Goal: Information Seeking & Learning: Learn about a topic

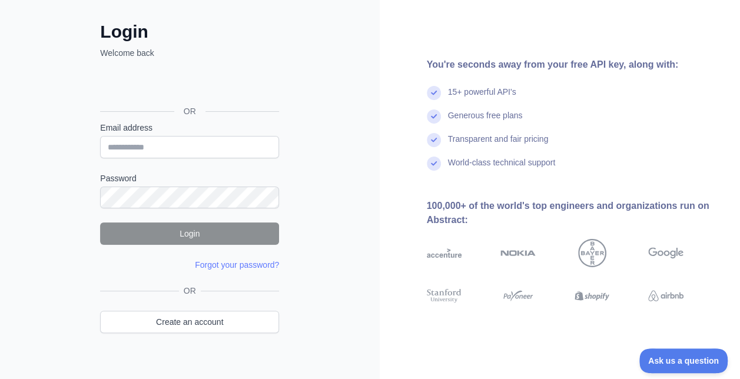
scroll to position [28, 0]
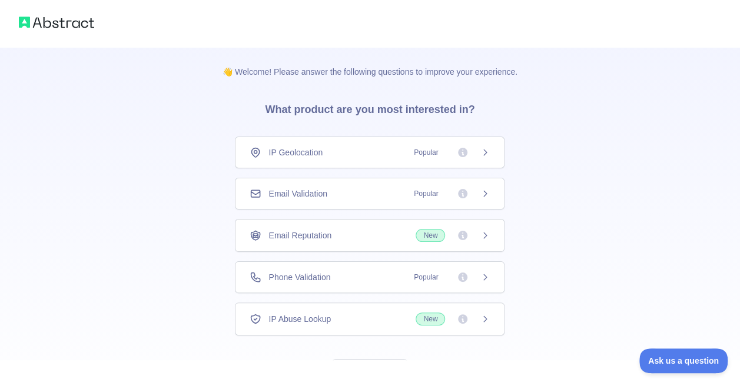
click at [486, 154] on icon at bounding box center [484, 152] width 9 height 9
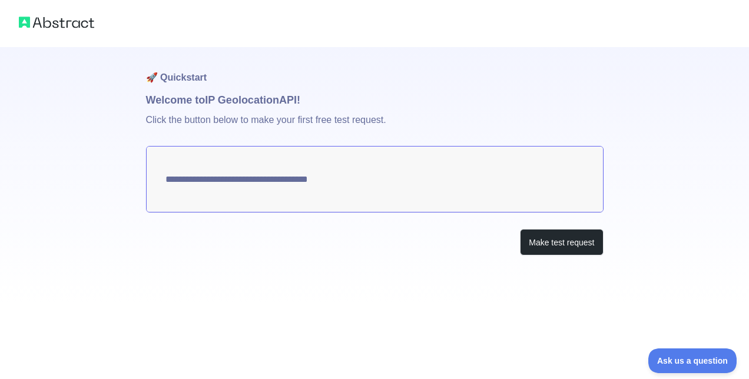
type textarea "**********"
click at [551, 239] on button "Make test request" at bounding box center [561, 242] width 83 height 26
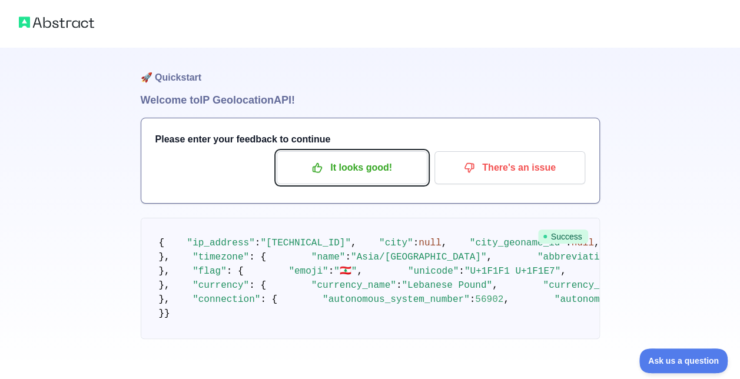
click at [384, 173] on p "It looks good!" at bounding box center [351, 168] width 133 height 20
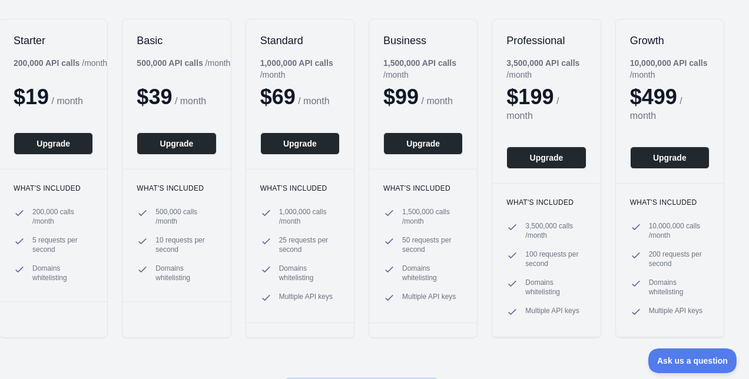
scroll to position [0, 13]
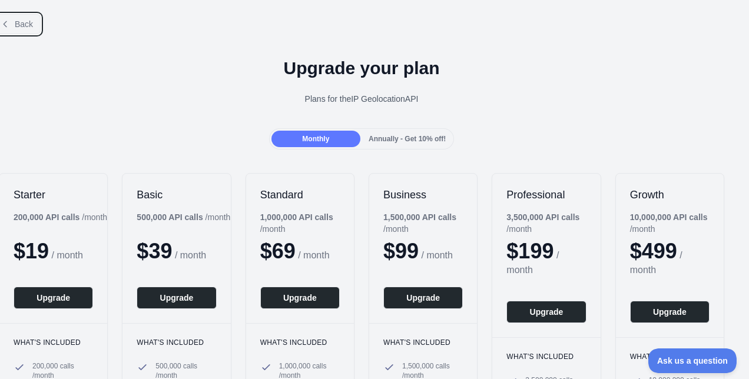
click at [21, 25] on span "Back" at bounding box center [24, 23] width 18 height 9
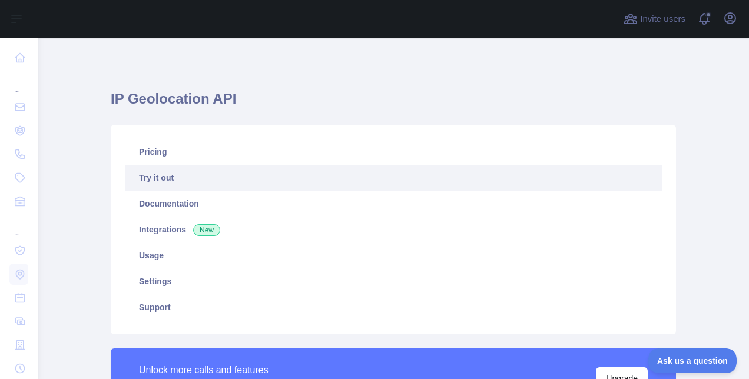
click at [176, 179] on link "Try it out" at bounding box center [393, 178] width 537 height 26
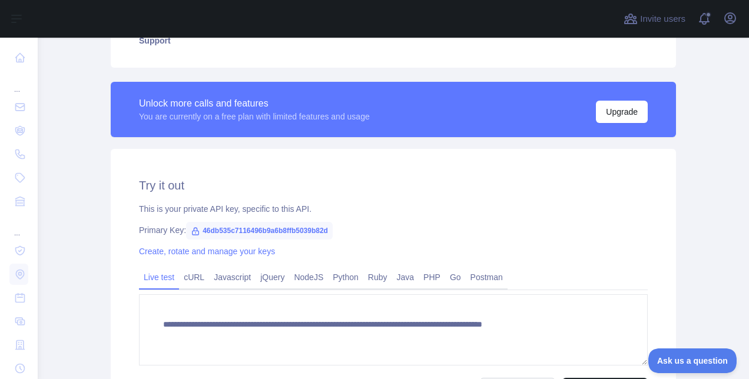
scroll to position [277, 0]
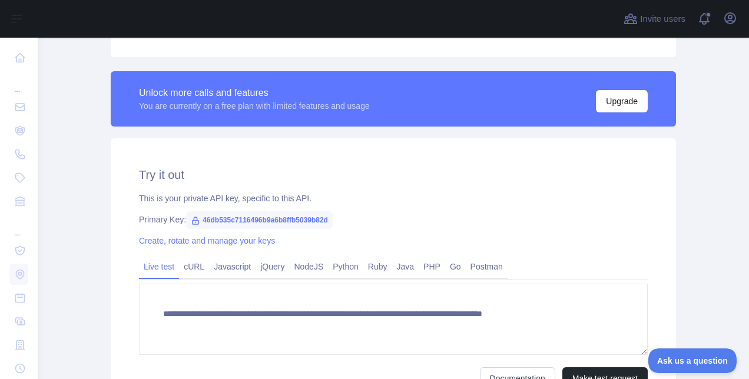
click at [213, 216] on span "46db535c7116496b9a6b8ffb5039b82d" at bounding box center [259, 220] width 147 height 18
drag, startPoint x: 213, startPoint y: 216, endPoint x: 247, endPoint y: 216, distance: 34.1
click at [247, 216] on span "46db535c7116496b9a6b8ffb5039b82d" at bounding box center [259, 220] width 147 height 18
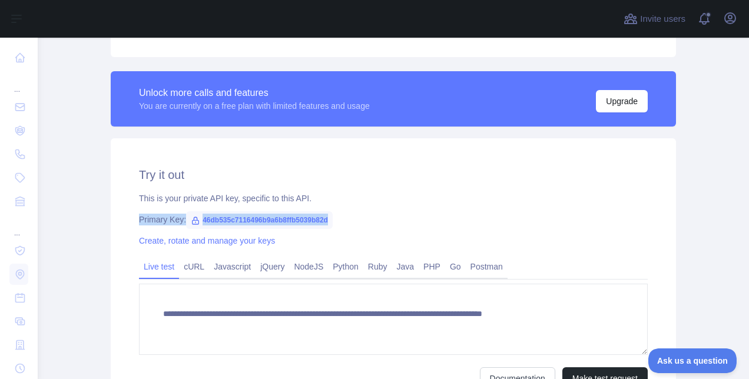
click at [247, 216] on span "46db535c7116496b9a6b8ffb5039b82d" at bounding box center [259, 220] width 147 height 18
copy div "Primary Key: 46db535c7116496b9a6b8ffb5039b82d"
click at [310, 215] on span "46db535c7116496b9a6b8ffb5039b82d" at bounding box center [259, 220] width 147 height 18
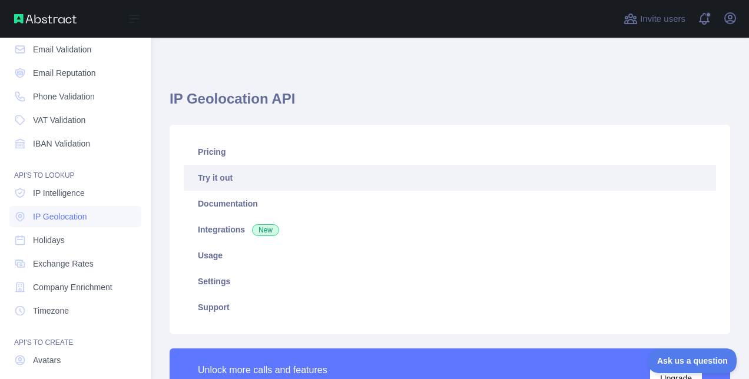
scroll to position [71, 0]
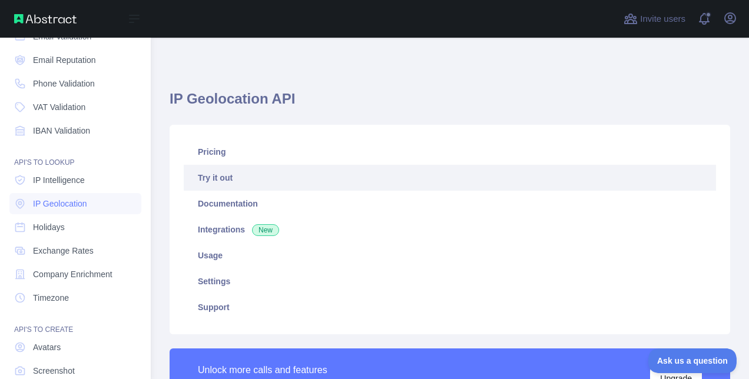
click at [97, 273] on span "Company Enrichment" at bounding box center [72, 274] width 79 height 12
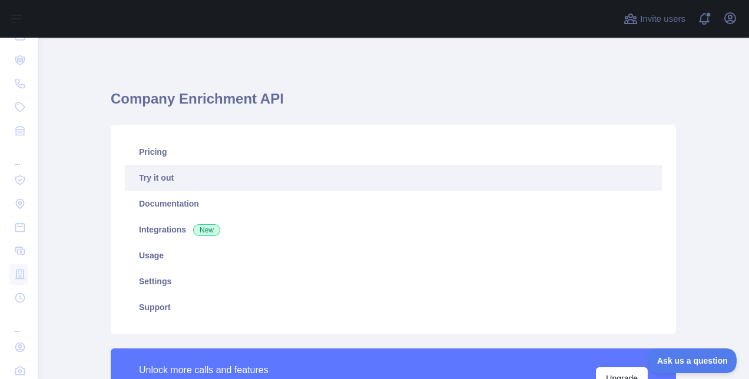
click at [169, 175] on link "Try it out" at bounding box center [393, 178] width 537 height 26
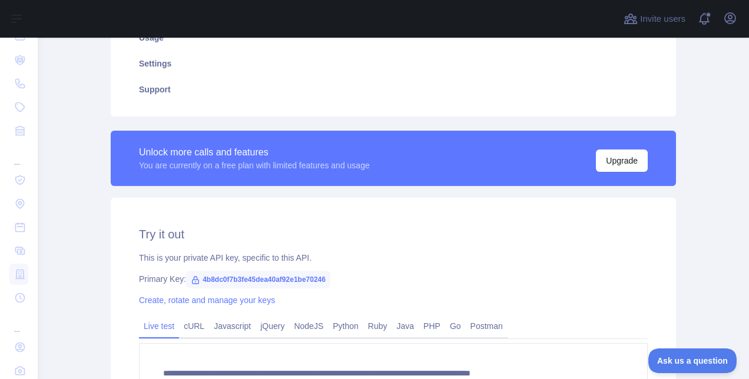
scroll to position [254, 0]
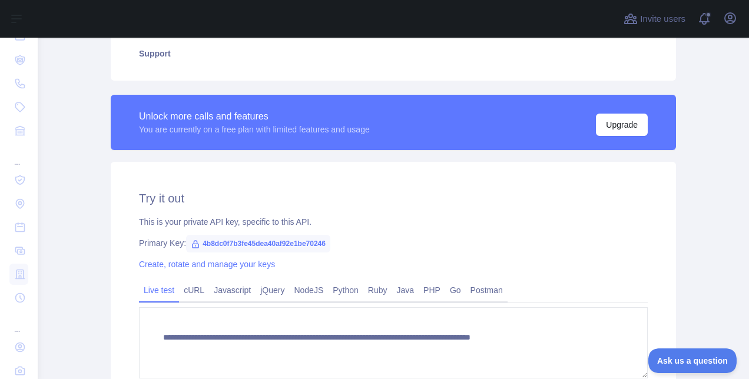
click at [315, 246] on span "4b8dc0f7b3fe45dea40af92e1be70246" at bounding box center [258, 244] width 144 height 18
copy span "4b8dc0f7b3fe45dea40af92e1be70246"
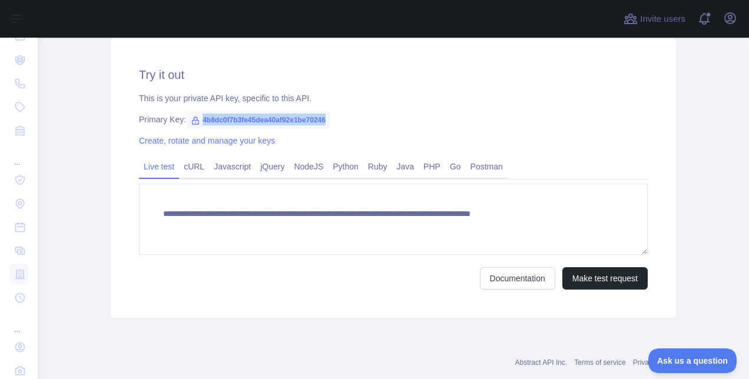
scroll to position [401, 0]
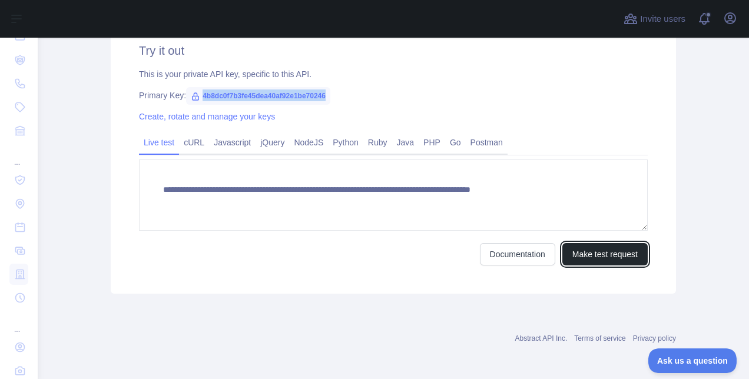
click at [581, 250] on button "Make test request" at bounding box center [604, 254] width 85 height 22
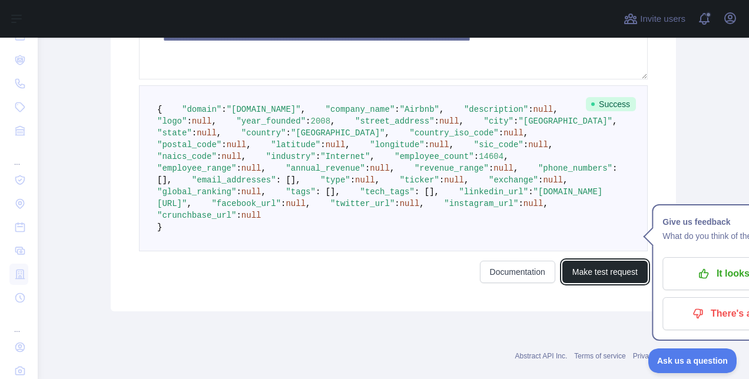
scroll to position [551, 0]
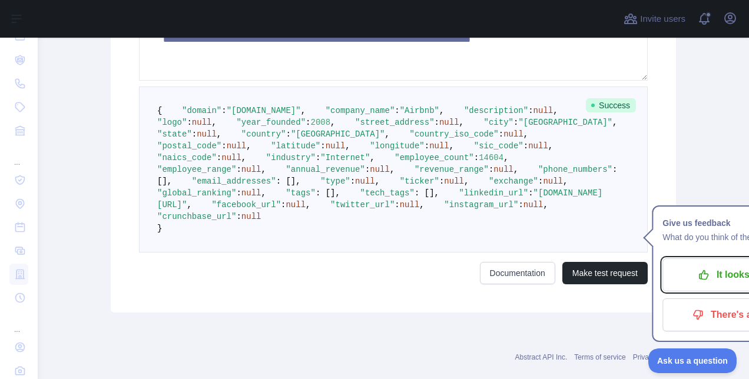
click at [692, 278] on p "It looks good!" at bounding box center [737, 275] width 133 height 20
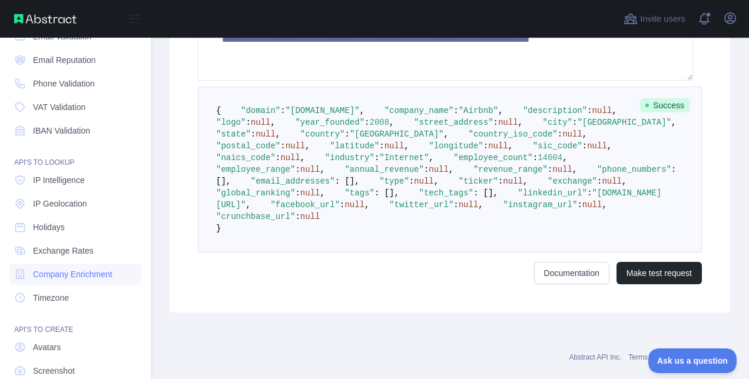
click at [69, 82] on span "Phone Validation" at bounding box center [64, 84] width 62 height 12
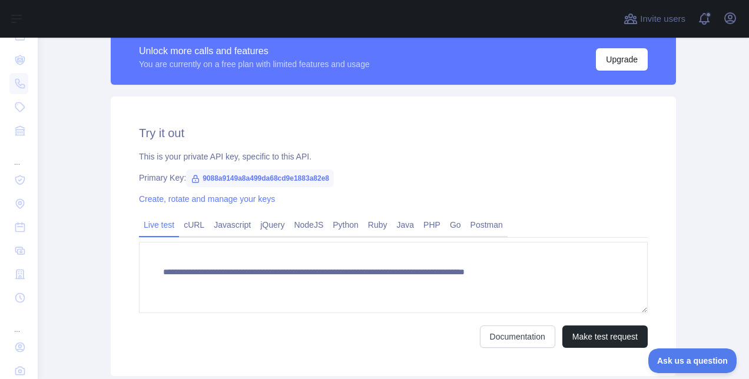
scroll to position [345, 0]
click at [234, 177] on span "9088a9149a8a499da68cd9e1883a82e8" at bounding box center [260, 178] width 148 height 18
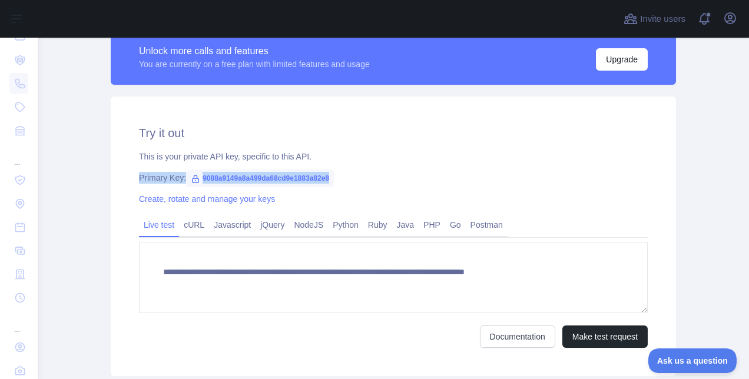
click at [234, 177] on span "9088a9149a8a499da68cd9e1883a82e8" at bounding box center [260, 178] width 148 height 18
drag, startPoint x: 234, startPoint y: 177, endPoint x: 213, endPoint y: 135, distance: 46.6
click at [213, 135] on h2 "Try it out" at bounding box center [393, 133] width 508 height 16
click at [225, 177] on span "9088a9149a8a499da68cd9e1883a82e8" at bounding box center [260, 178] width 148 height 18
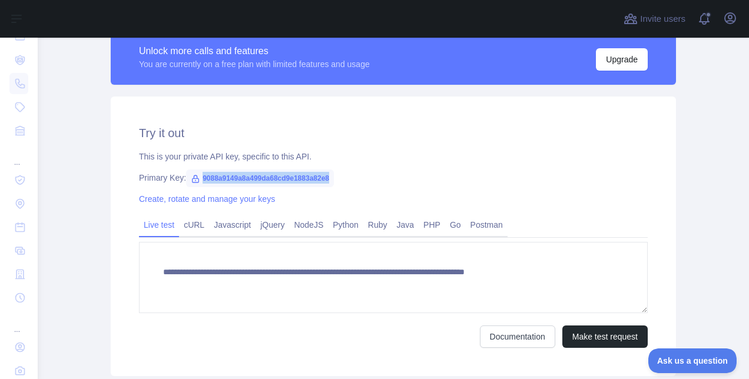
copy span "9088a9149a8a499da68cd9e1883a82e8"
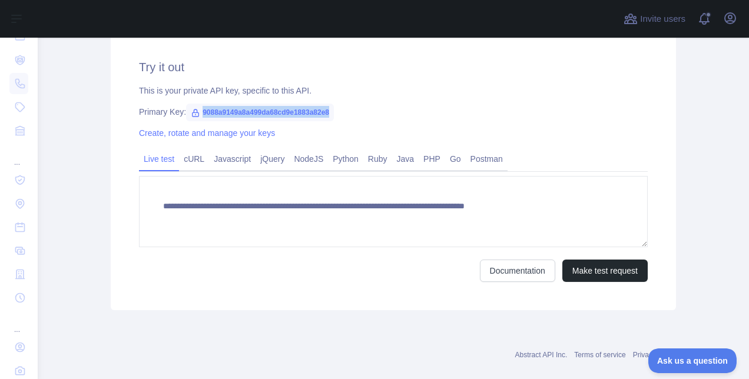
scroll to position [411, 0]
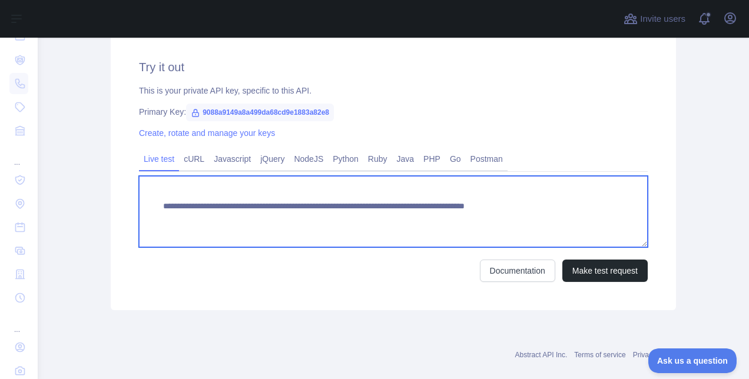
drag, startPoint x: 531, startPoint y: 208, endPoint x: 578, endPoint y: 209, distance: 47.1
click at [578, 209] on textarea "**********" at bounding box center [393, 211] width 508 height 71
type textarea "**********"
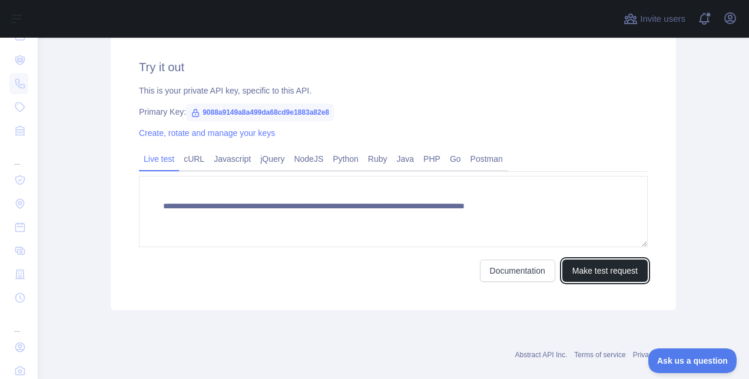
click at [586, 268] on button "Make test request" at bounding box center [604, 271] width 85 height 22
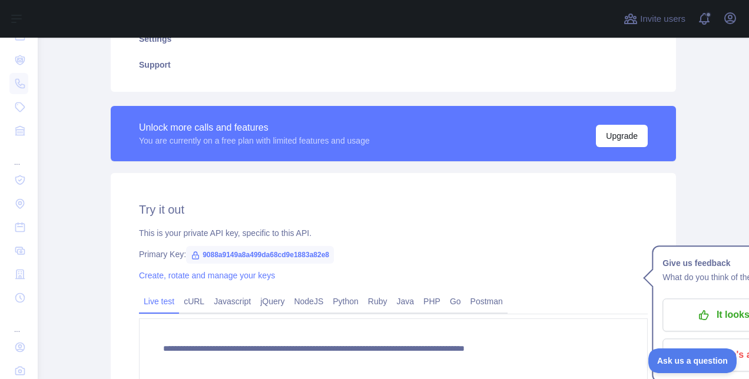
scroll to position [268, 0]
